Goal: Task Accomplishment & Management: Complete application form

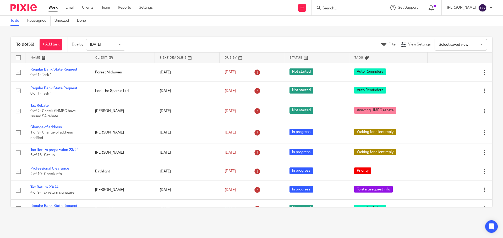
drag, startPoint x: 0, startPoint y: 0, endPoint x: 329, endPoint y: 8, distance: 329.4
click at [330, 9] on input "Search" at bounding box center [345, 8] width 47 height 5
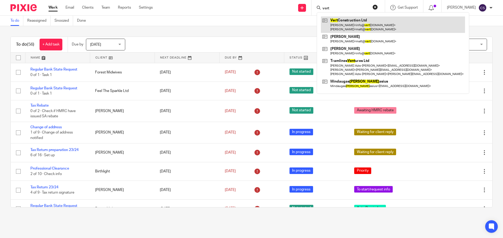
type input "vert"
click at [355, 20] on link at bounding box center [393, 24] width 144 height 16
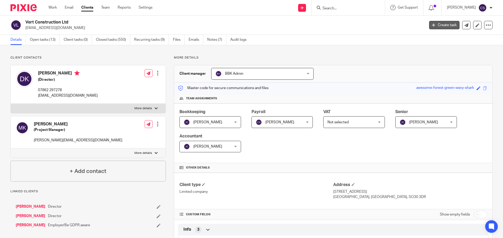
click at [432, 25] on link "Create task" at bounding box center [444, 25] width 30 height 8
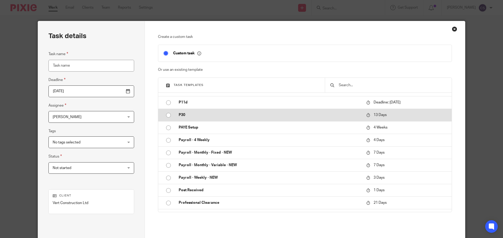
scroll to position [209, 0]
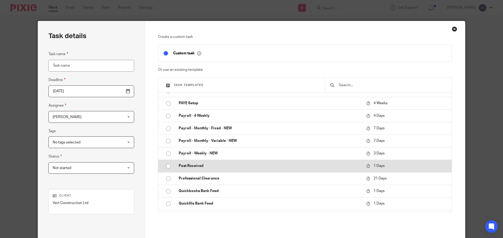
click at [167, 166] on input "radio" at bounding box center [168, 166] width 10 height 10
type input "[DATE]"
type input "Post Received"
checkbox input "false"
radio input "false"
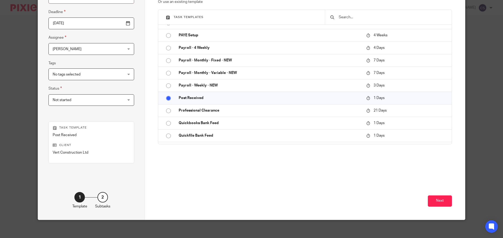
scroll to position [71, 0]
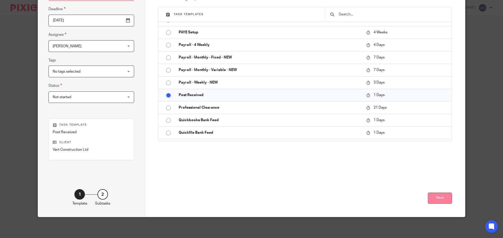
click at [437, 197] on button "Next" at bounding box center [439, 198] width 24 height 11
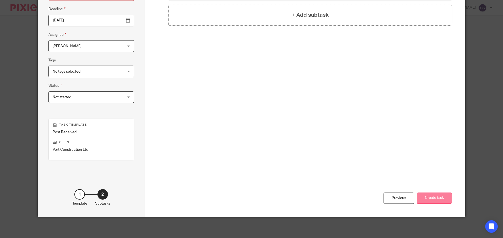
click at [430, 200] on button "Create task" at bounding box center [433, 198] width 35 height 11
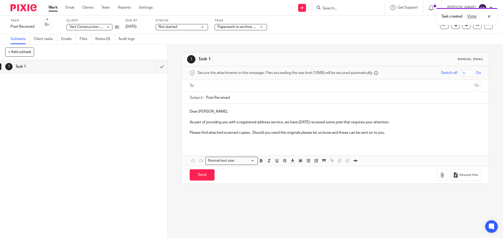
click at [208, 87] on input "text" at bounding box center [334, 86] width 271 height 6
click at [439, 177] on icon "button" at bounding box center [441, 176] width 5 height 5
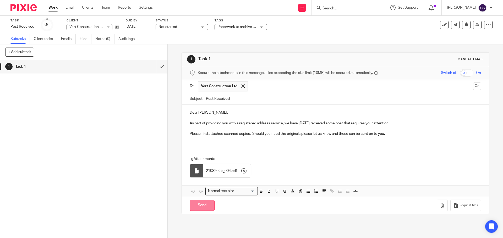
click at [198, 207] on input "Send" at bounding box center [201, 205] width 25 height 11
type input "Sent"
